Goal: Task Accomplishment & Management: Use online tool/utility

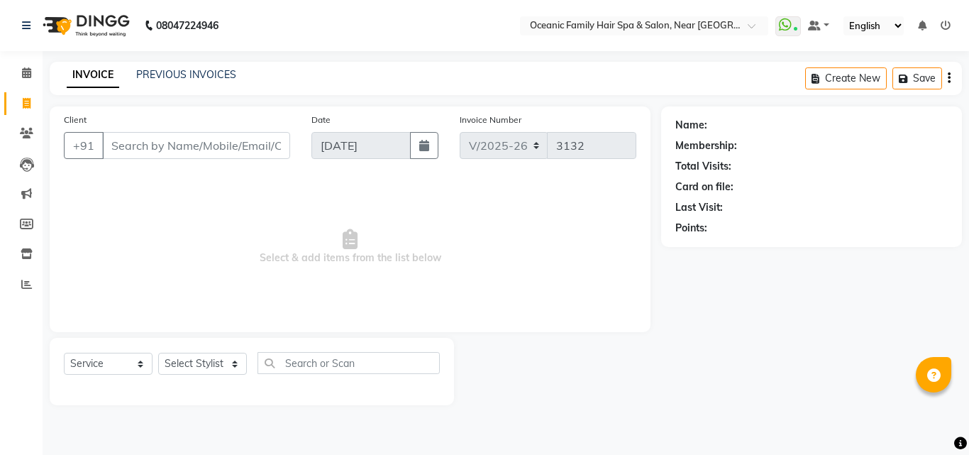
select select "4366"
select select "service"
click at [241, 368] on select "Select Stylist [PERSON_NAME] [PERSON_NAME] [PERSON_NAME] Riyasat [PERSON_NAME] …" at bounding box center [202, 364] width 89 height 22
select select "88863"
click at [158, 353] on select "Select Stylist [PERSON_NAME] [PERSON_NAME] [PERSON_NAME] Riyasat [PERSON_NAME] …" at bounding box center [202, 364] width 89 height 22
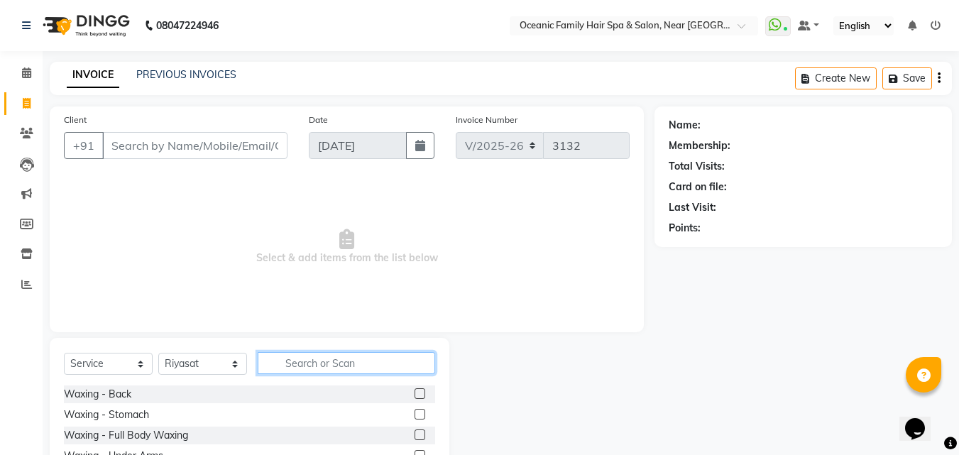
click at [305, 358] on input "text" at bounding box center [346, 363] width 177 height 22
type input "r"
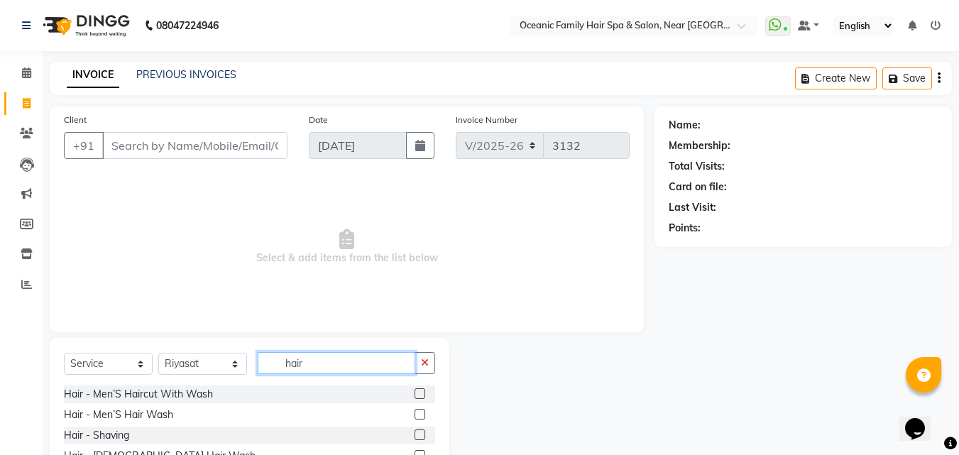
scroll to position [71, 0]
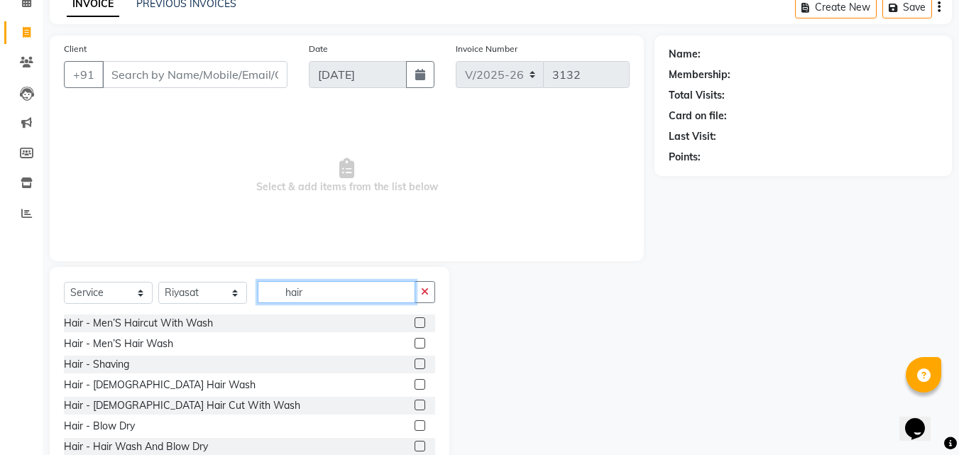
type input "hair"
click at [414, 405] on label at bounding box center [419, 404] width 11 height 11
click at [414, 405] on input "checkbox" at bounding box center [418, 405] width 9 height 9
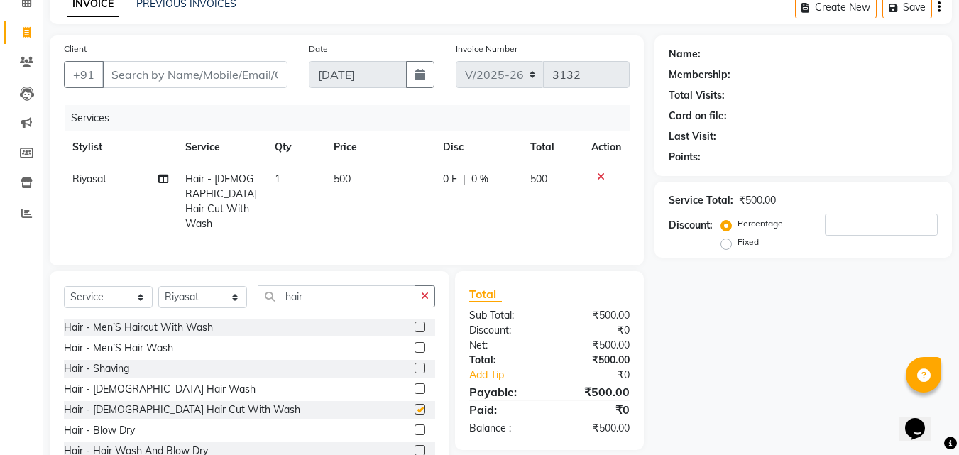
checkbox input "false"
click at [194, 80] on input "Client" at bounding box center [194, 74] width 185 height 27
click at [165, 79] on input "Client" at bounding box center [194, 74] width 185 height 27
type input "9"
type input "0"
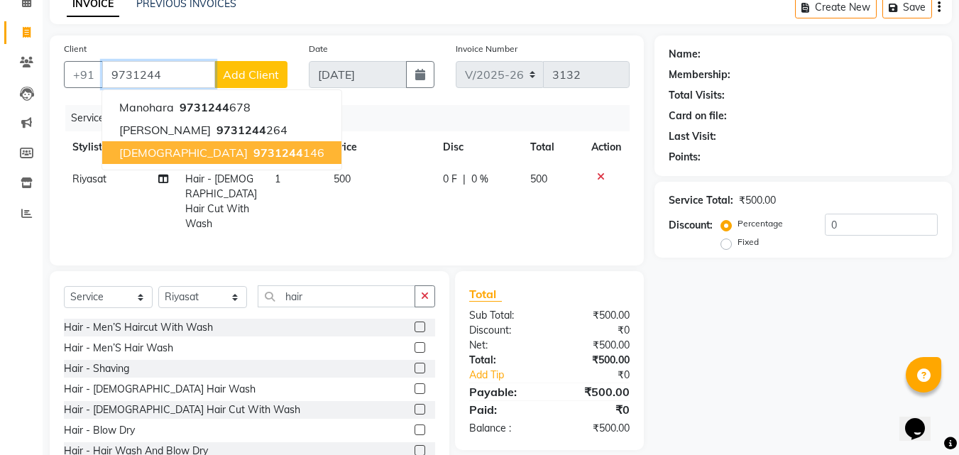
click at [250, 159] on ngb-highlight "9731244 146" at bounding box center [287, 152] width 74 height 14
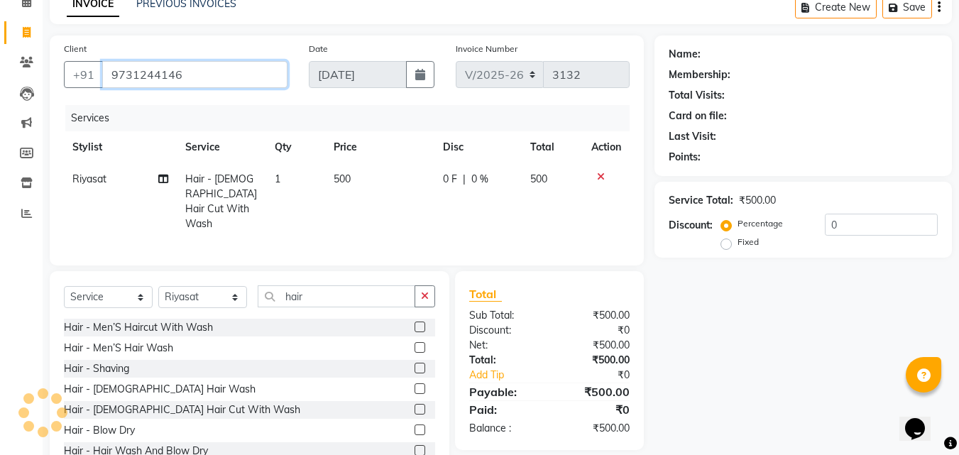
type input "9731244146"
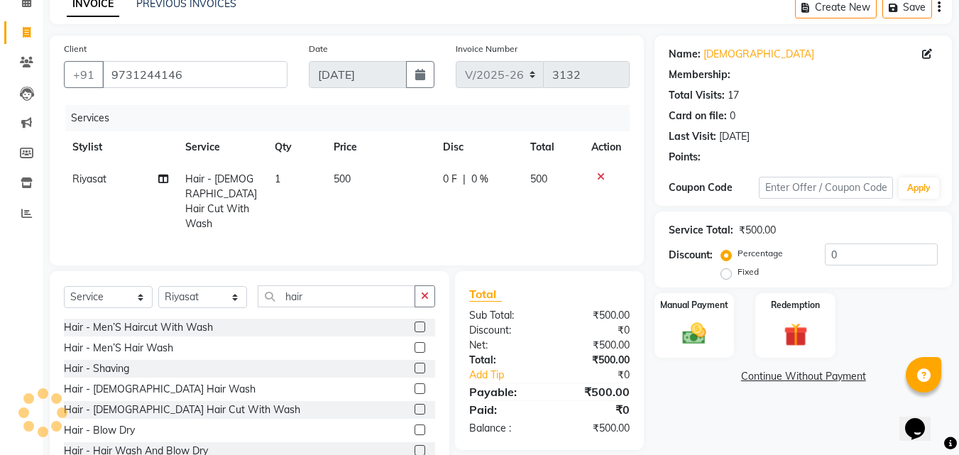
select select "1: Object"
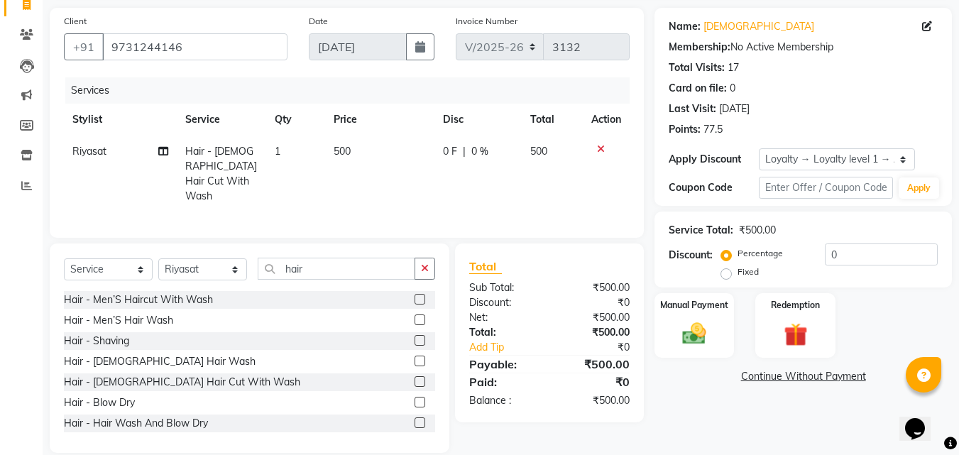
scroll to position [114, 0]
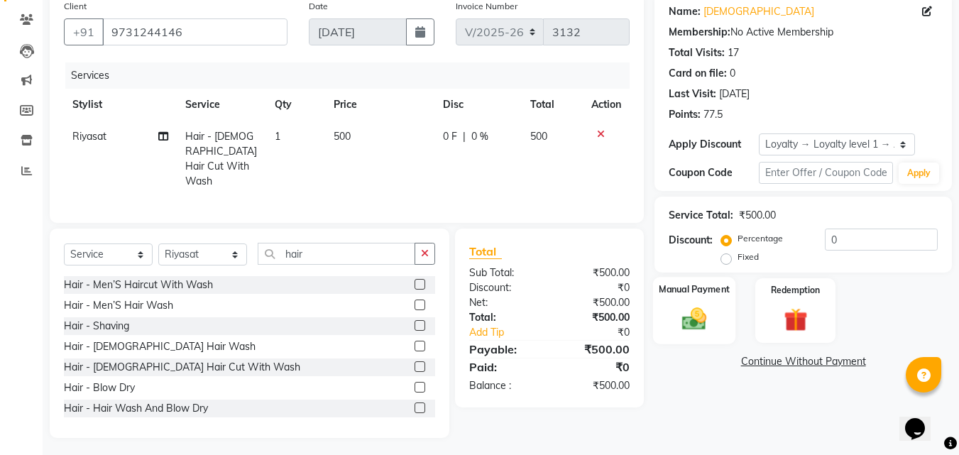
click at [683, 305] on img at bounding box center [694, 318] width 40 height 28
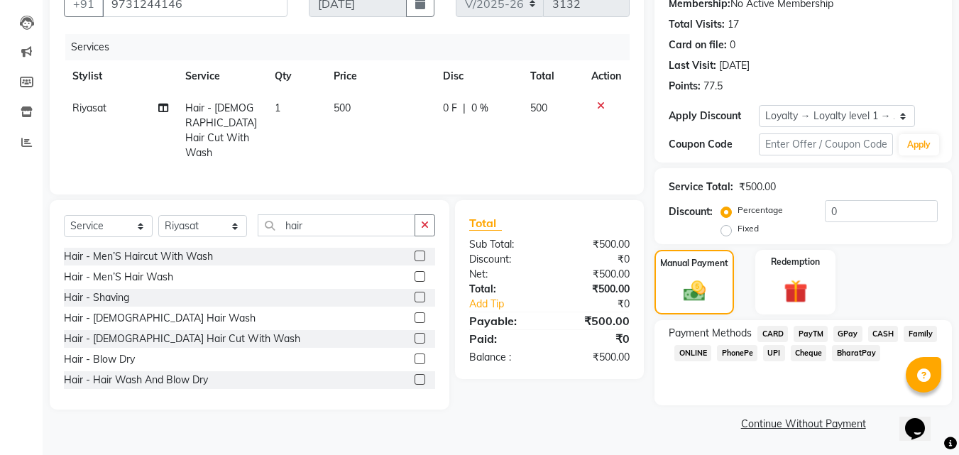
scroll to position [143, 0]
click at [817, 329] on span "PayTM" at bounding box center [810, 333] width 34 height 16
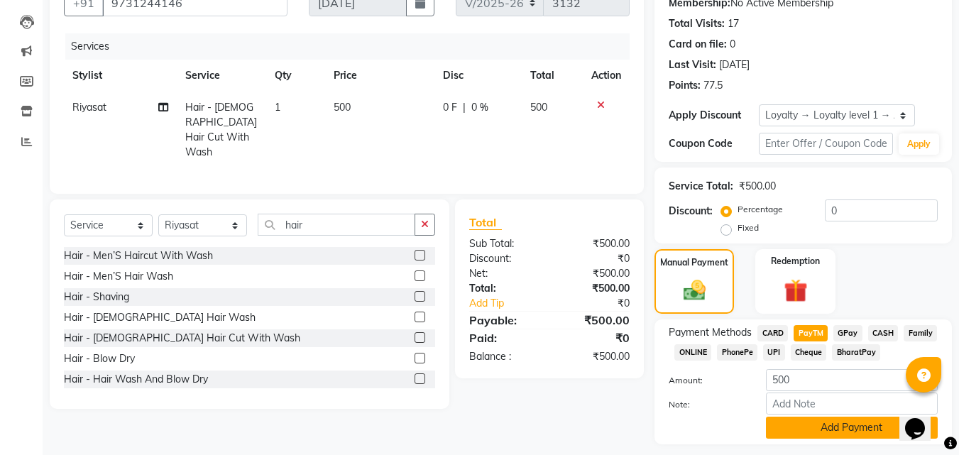
click at [865, 428] on button "Add Payment" at bounding box center [852, 428] width 172 height 22
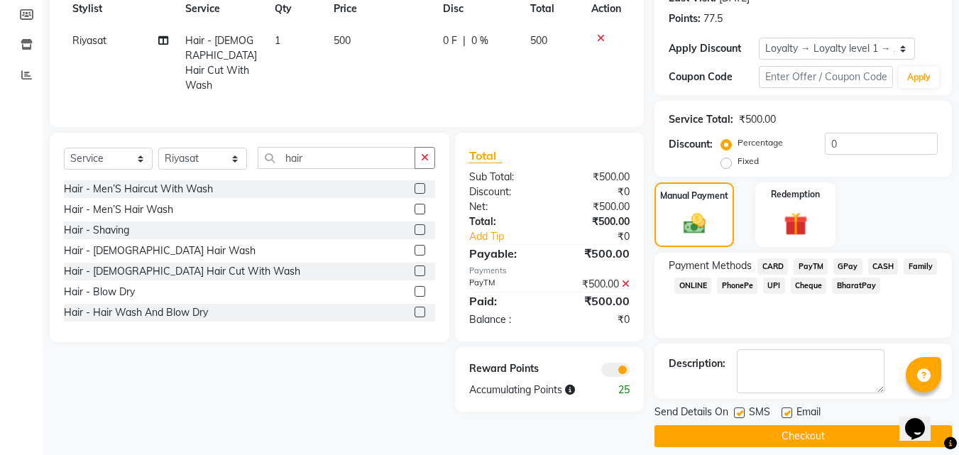
scroll to position [223, 0]
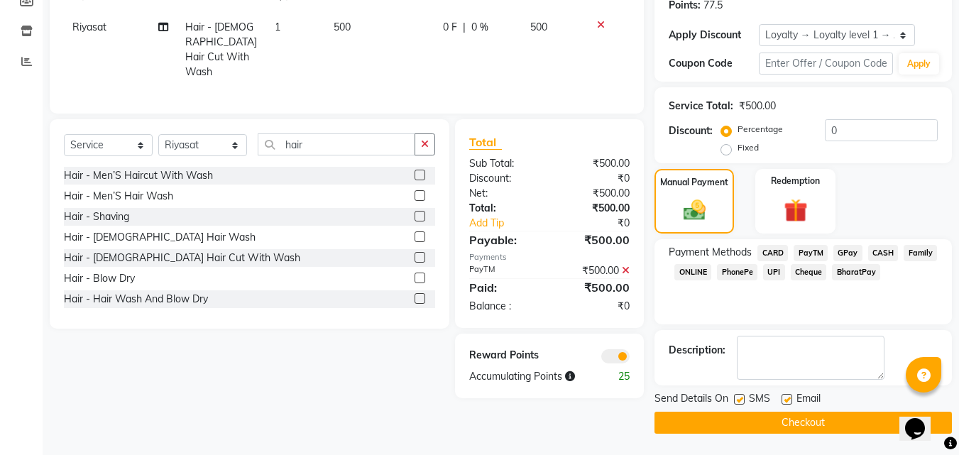
click at [836, 426] on button "Checkout" at bounding box center [802, 423] width 297 height 22
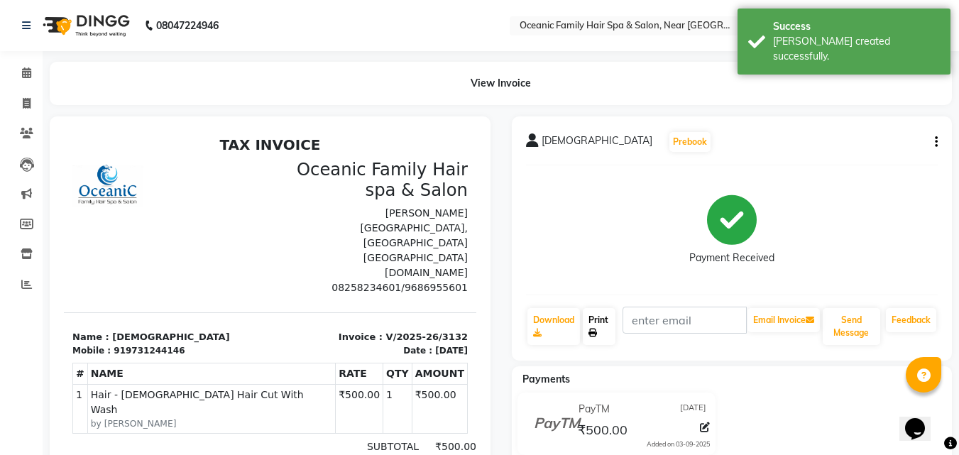
click at [599, 318] on link "Print" at bounding box center [599, 326] width 33 height 37
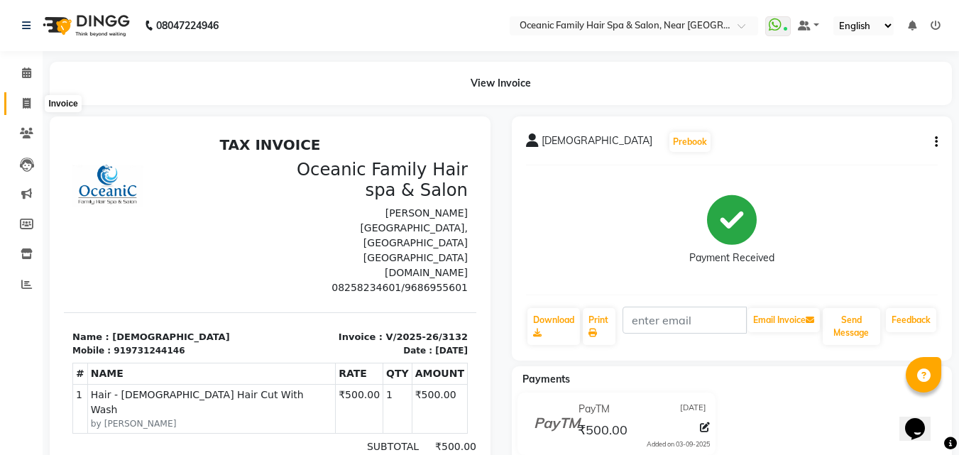
click at [29, 101] on icon at bounding box center [27, 103] width 8 height 11
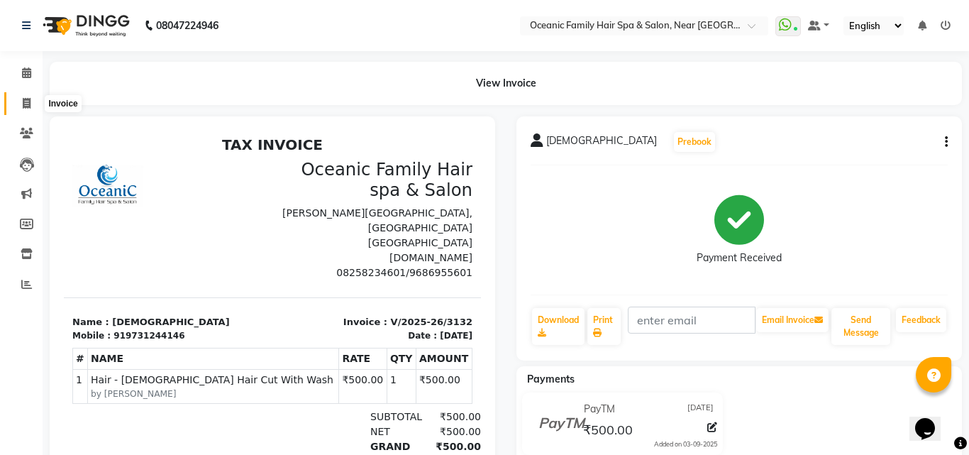
select select "service"
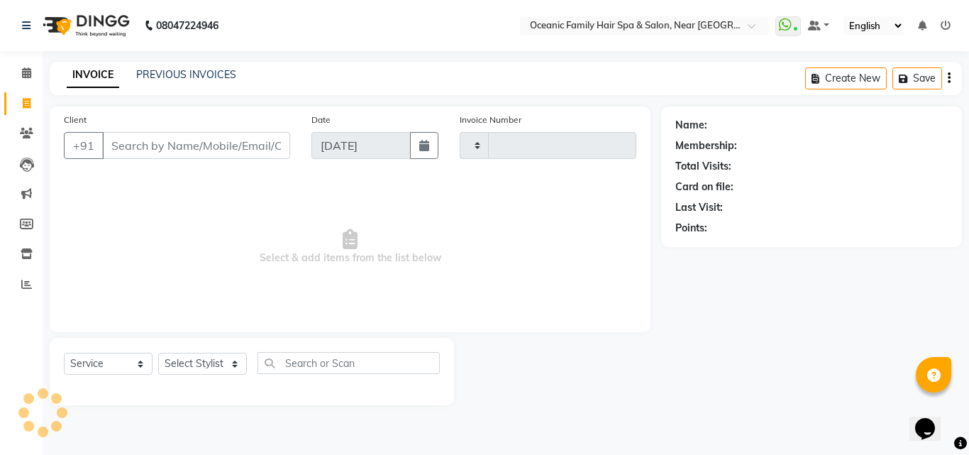
type input "3133"
select select "4366"
